Goal: Transaction & Acquisition: Purchase product/service

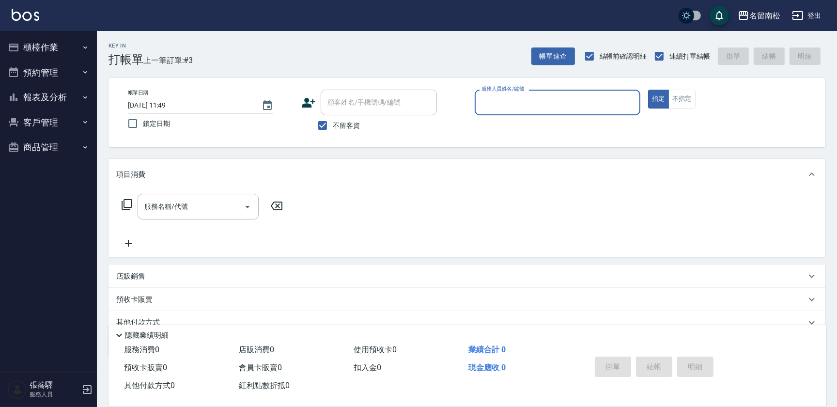
click at [47, 119] on button "客戶管理" at bounding box center [48, 122] width 89 height 25
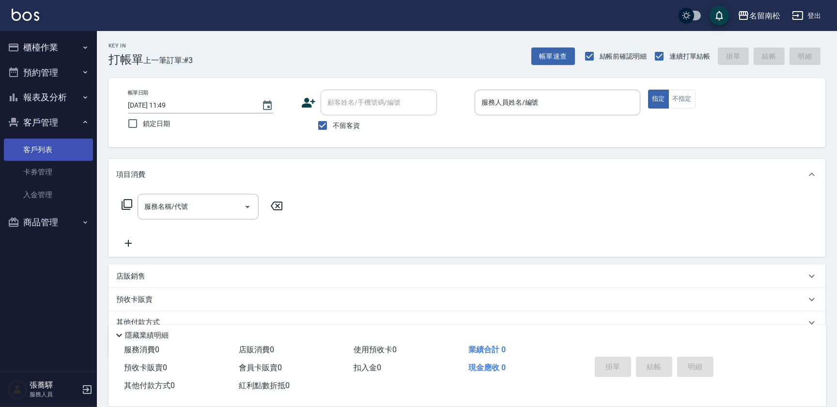
click at [56, 155] on link "客戶列表" at bounding box center [48, 150] width 89 height 22
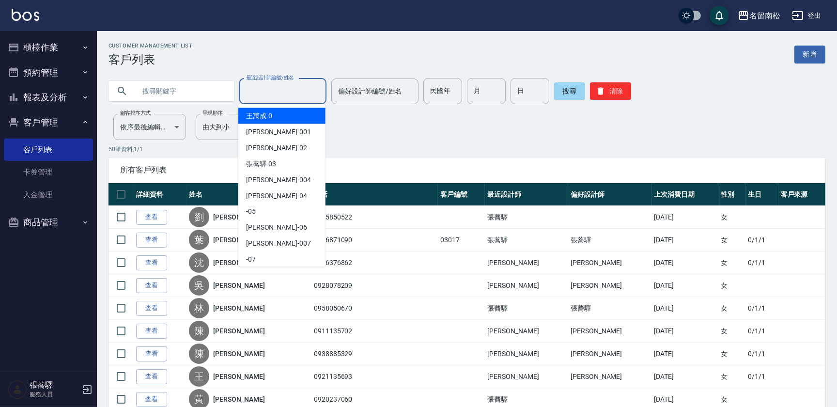
click at [274, 91] on input "最近設計師編號/姓名" at bounding box center [283, 91] width 78 height 17
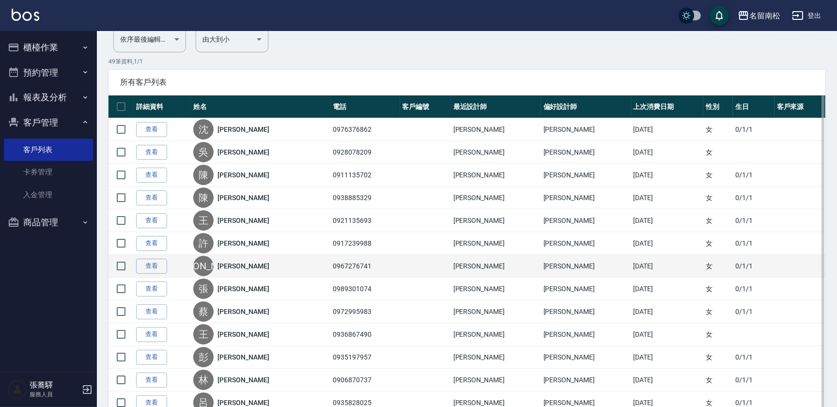
scroll to position [132, 0]
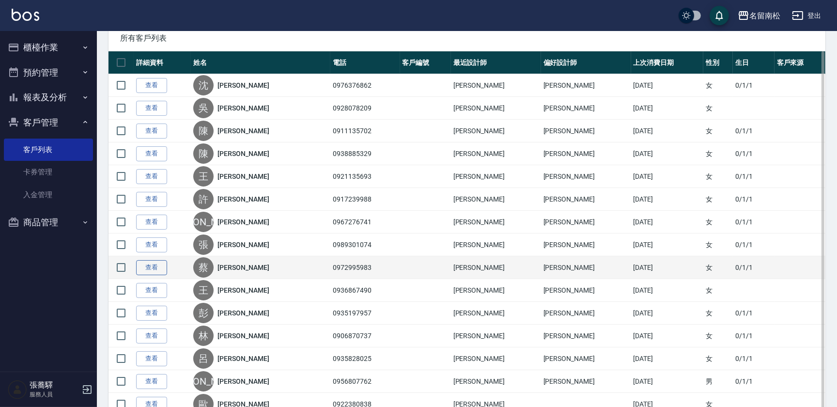
type input "[PERSON_NAME]04"
click at [141, 266] on link "查看" at bounding box center [151, 267] width 31 height 15
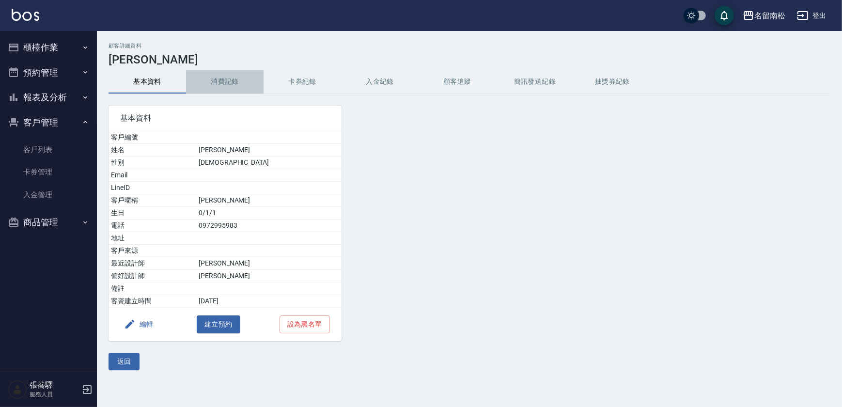
click at [219, 87] on button "消費記錄" at bounding box center [225, 81] width 78 height 23
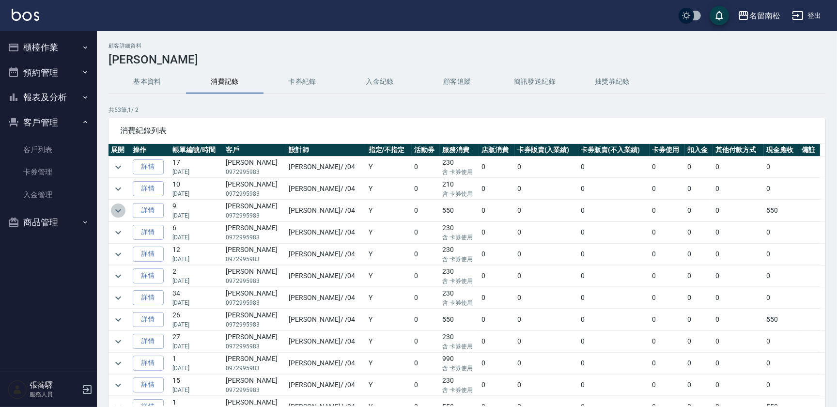
click at [117, 214] on icon "expand row" at bounding box center [118, 211] width 12 height 12
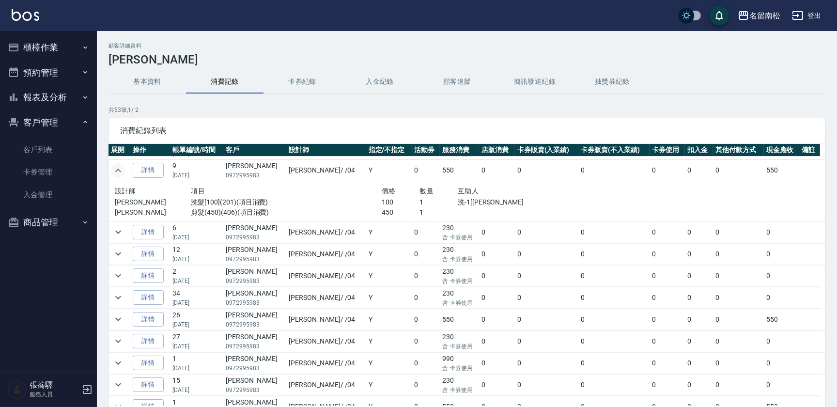
scroll to position [44, 0]
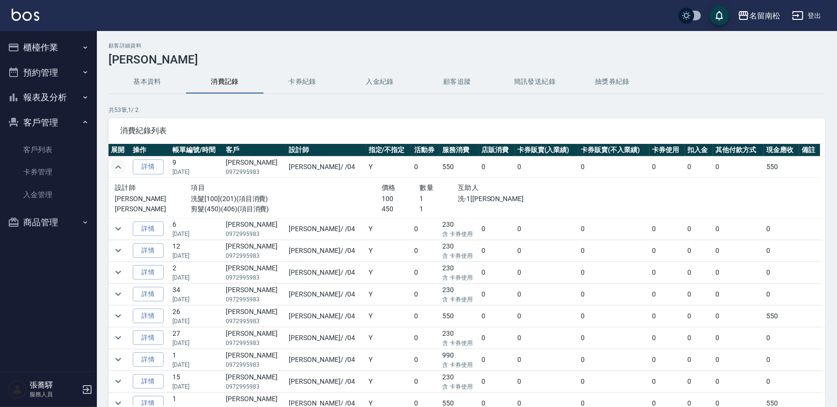
click at [69, 47] on button "櫃檯作業" at bounding box center [48, 47] width 89 height 25
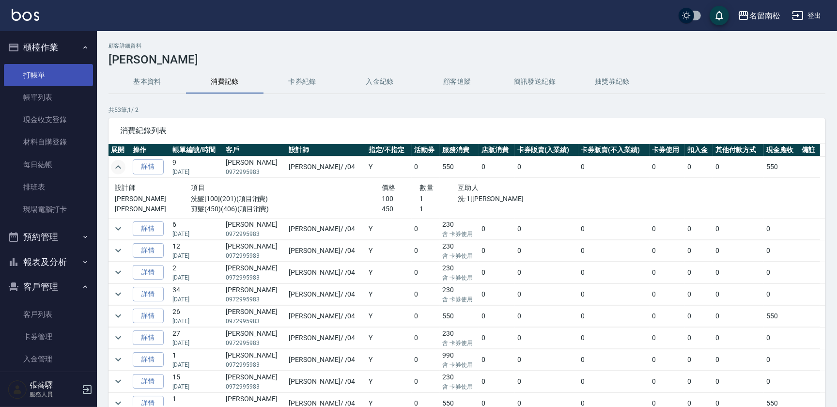
click at [59, 79] on link "打帳單" at bounding box center [48, 75] width 89 height 22
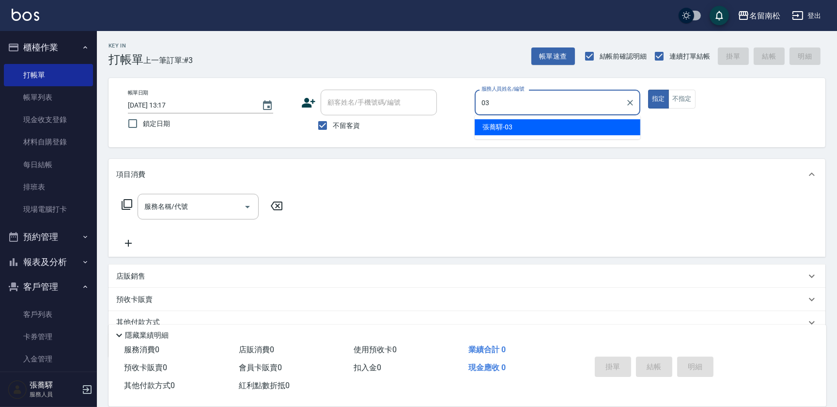
type input "[PERSON_NAME]-03"
type button "true"
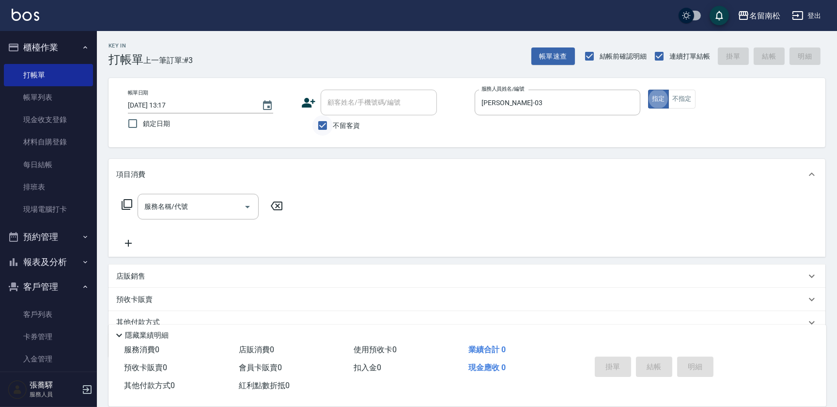
click at [325, 126] on input "不留客資" at bounding box center [322, 125] width 20 height 20
checkbox input "false"
click at [332, 104] on input "顧客姓名/手機號碼/編號" at bounding box center [371, 102] width 93 height 17
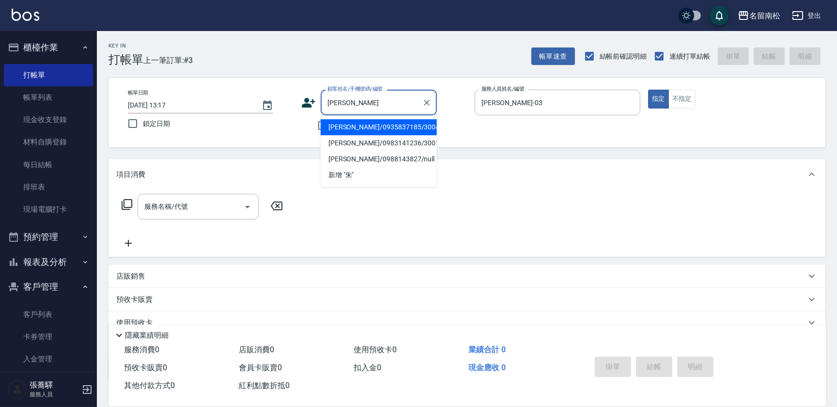
click at [371, 125] on li "[PERSON_NAME]/0935837185/3004" at bounding box center [379, 127] width 116 height 16
type input "[PERSON_NAME]/0935837185/3004"
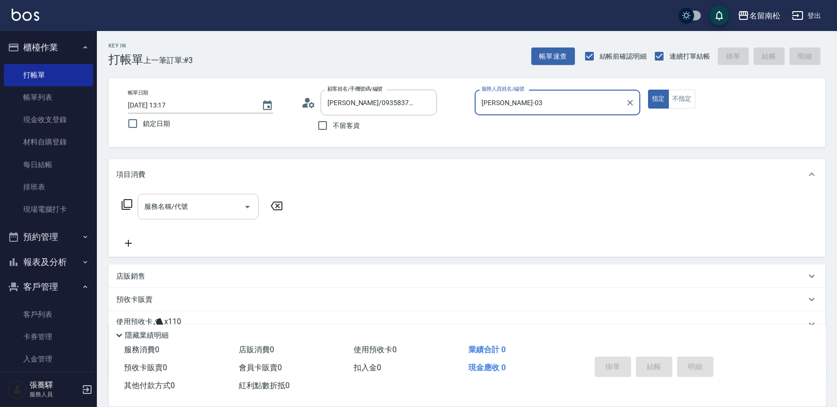
click at [199, 203] on input "服務名稱/代號" at bounding box center [191, 206] width 98 height 17
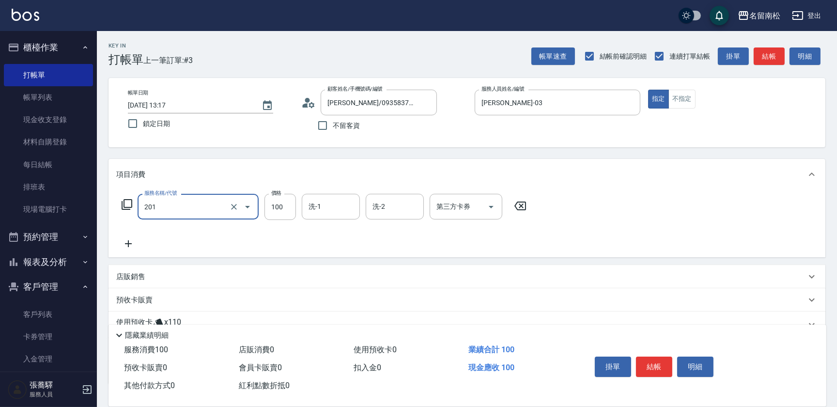
type input "洗髮[100](201)"
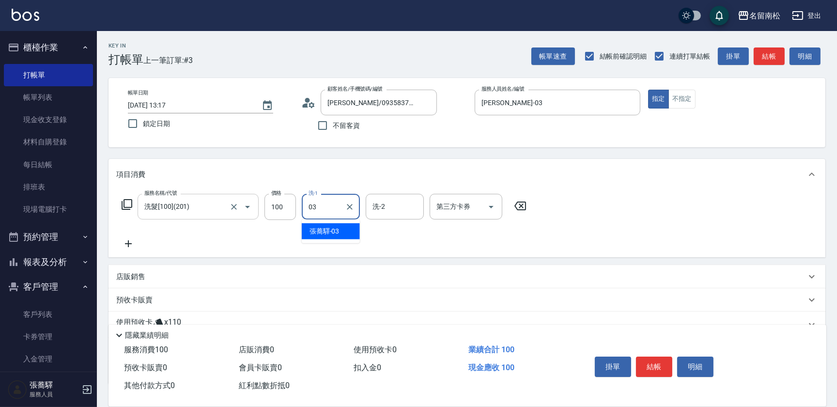
type input "[PERSON_NAME]-03"
drag, startPoint x: 137, startPoint y: 240, endPoint x: 133, endPoint y: 245, distance: 6.2
click at [133, 245] on icon at bounding box center [128, 244] width 24 height 12
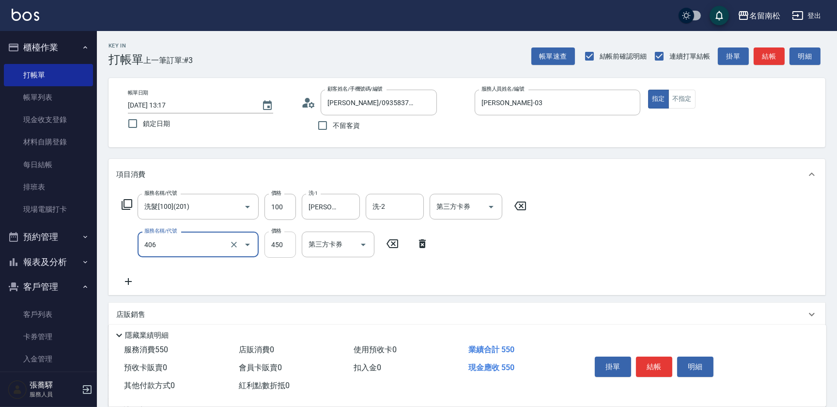
type input "剪髮(450)(406)"
click at [281, 252] on input "450" at bounding box center [280, 245] width 31 height 26
type input "480"
click at [127, 281] on icon at bounding box center [128, 281] width 7 height 7
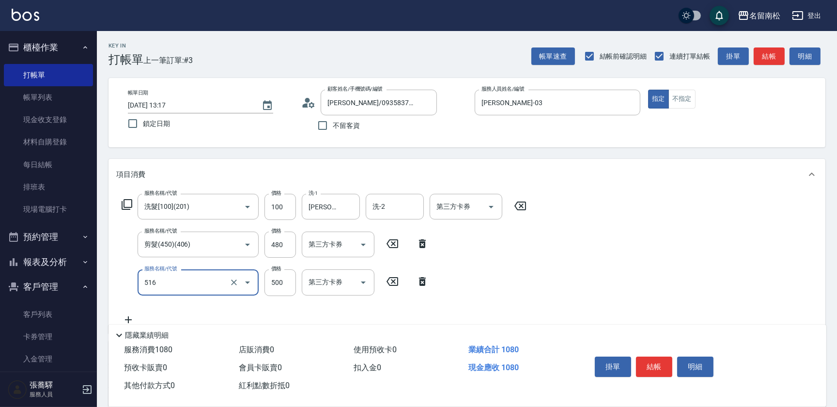
type input "染髮特別處理(516)"
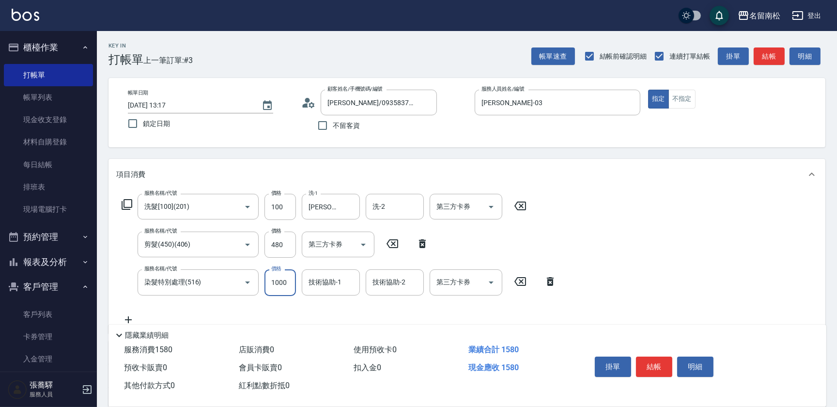
type input "1000"
type input "[PERSON_NAME]-03"
click at [656, 363] on button "結帳" at bounding box center [654, 367] width 36 height 20
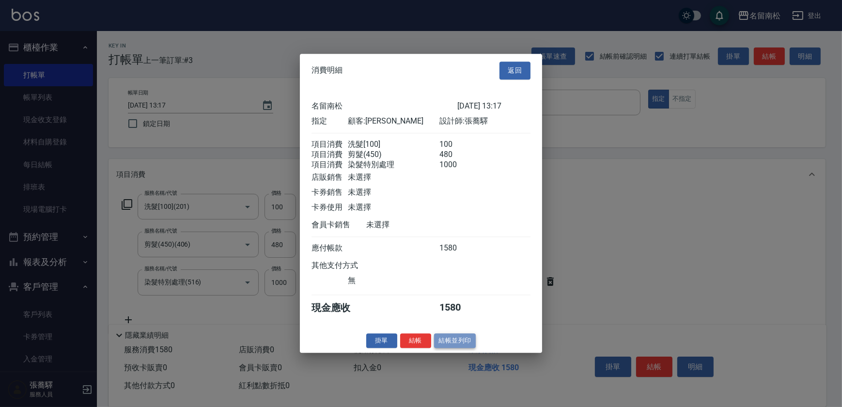
click at [455, 344] on button "結帳並列印" at bounding box center [455, 340] width 42 height 15
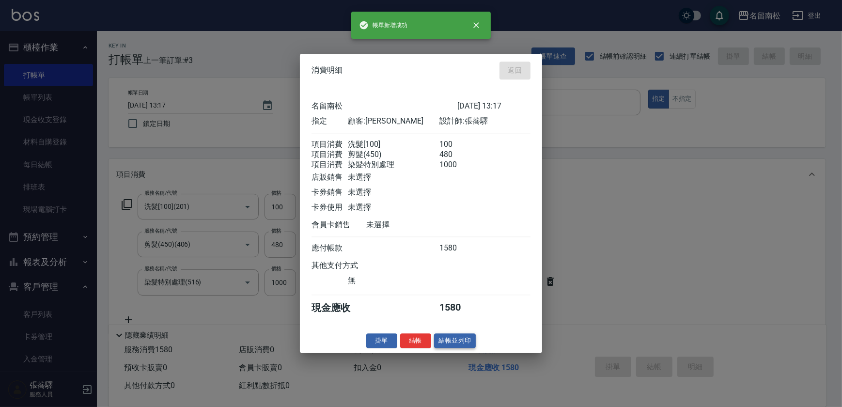
type input "[DATE] 13:38"
